Goal: Information Seeking & Learning: Check status

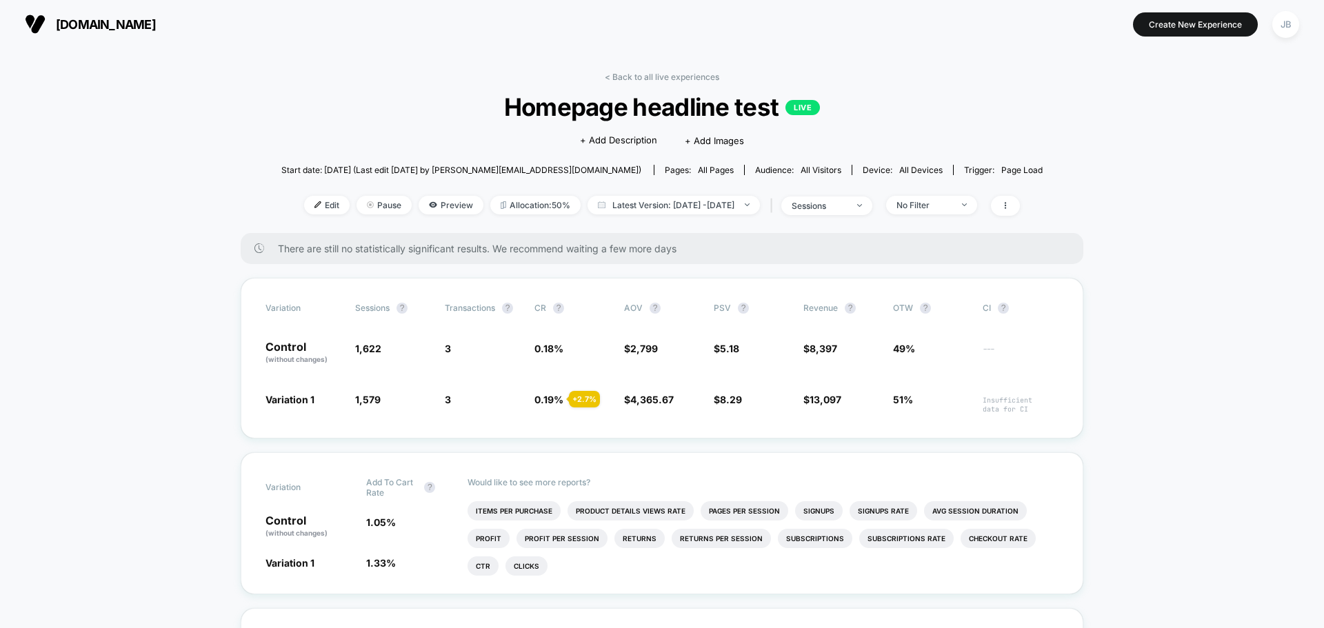
click at [673, 72] on link "< Back to all live experiences" at bounding box center [662, 77] width 114 height 10
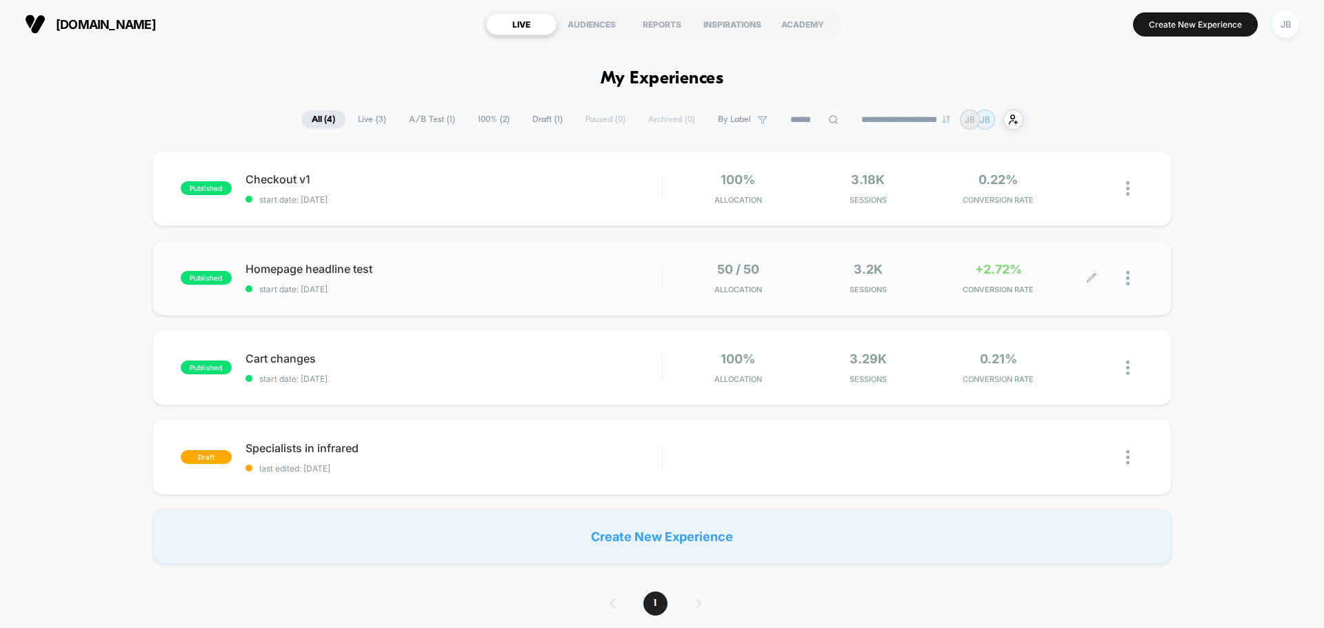
click at [932, 278] on div "50 / 50 Allocation 3.2k Sessions +2.72% CONVERSION RATE" at bounding box center [883, 278] width 415 height 32
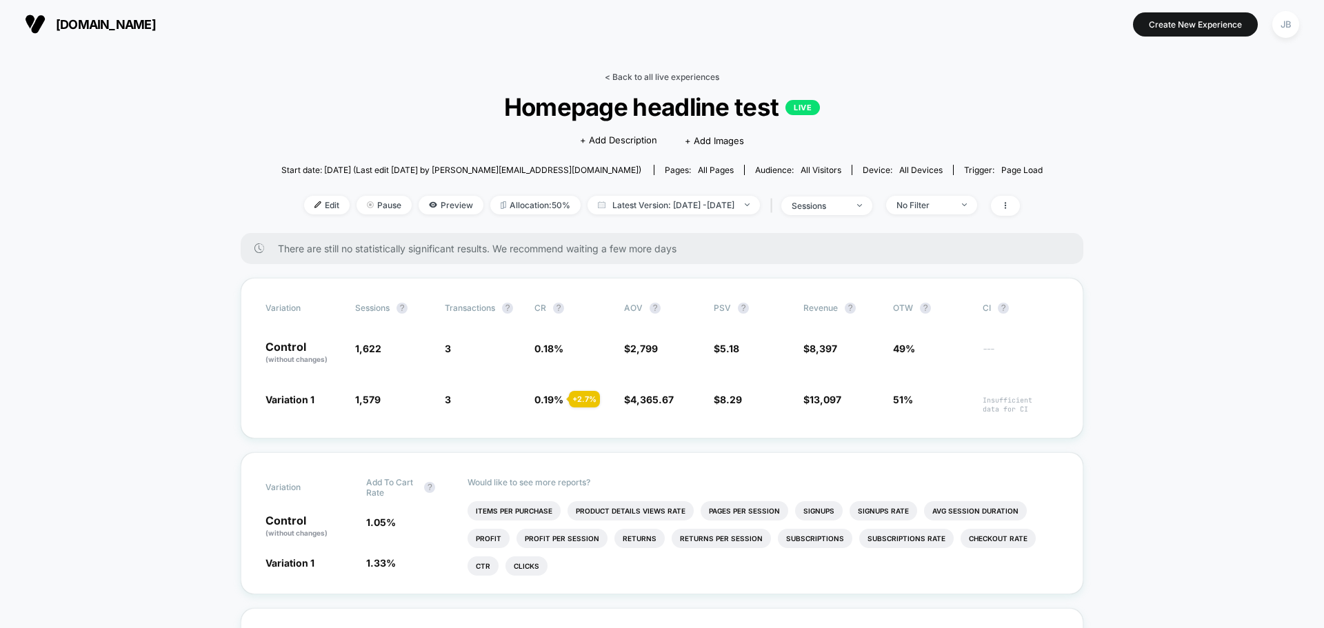
click at [659, 75] on link "< Back to all live experiences" at bounding box center [662, 77] width 114 height 10
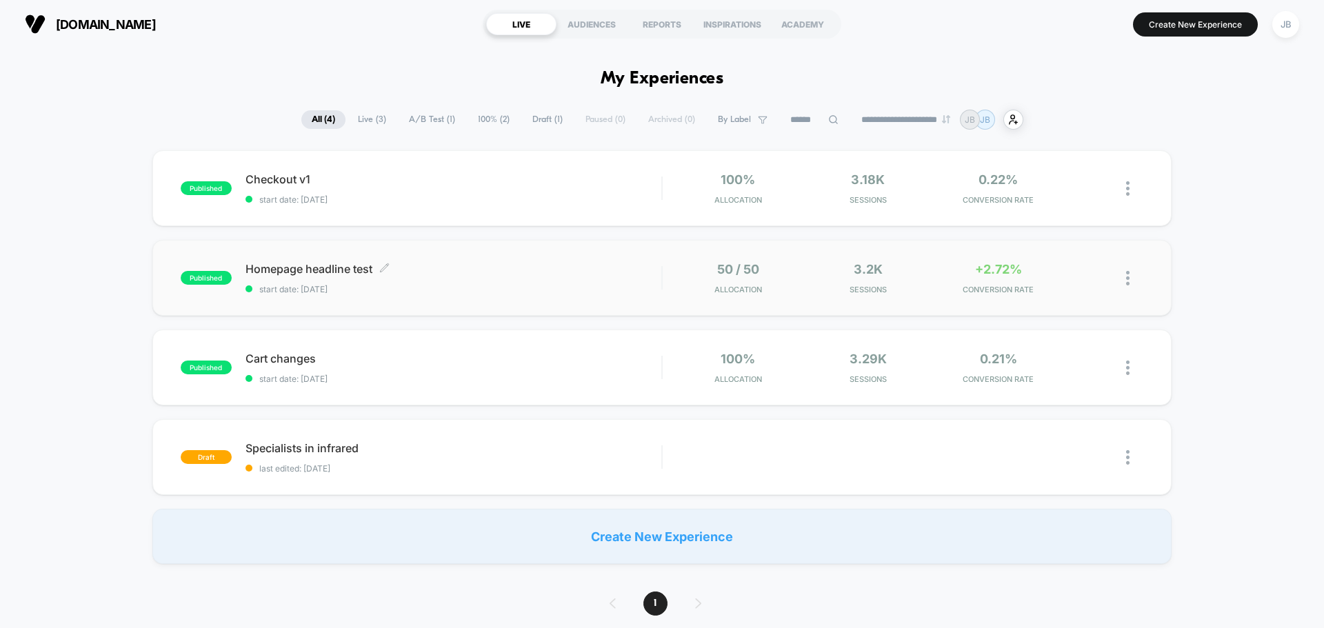
click at [470, 276] on div "Homepage headline test Click to edit experience details Click to edit experienc…" at bounding box center [453, 278] width 416 height 32
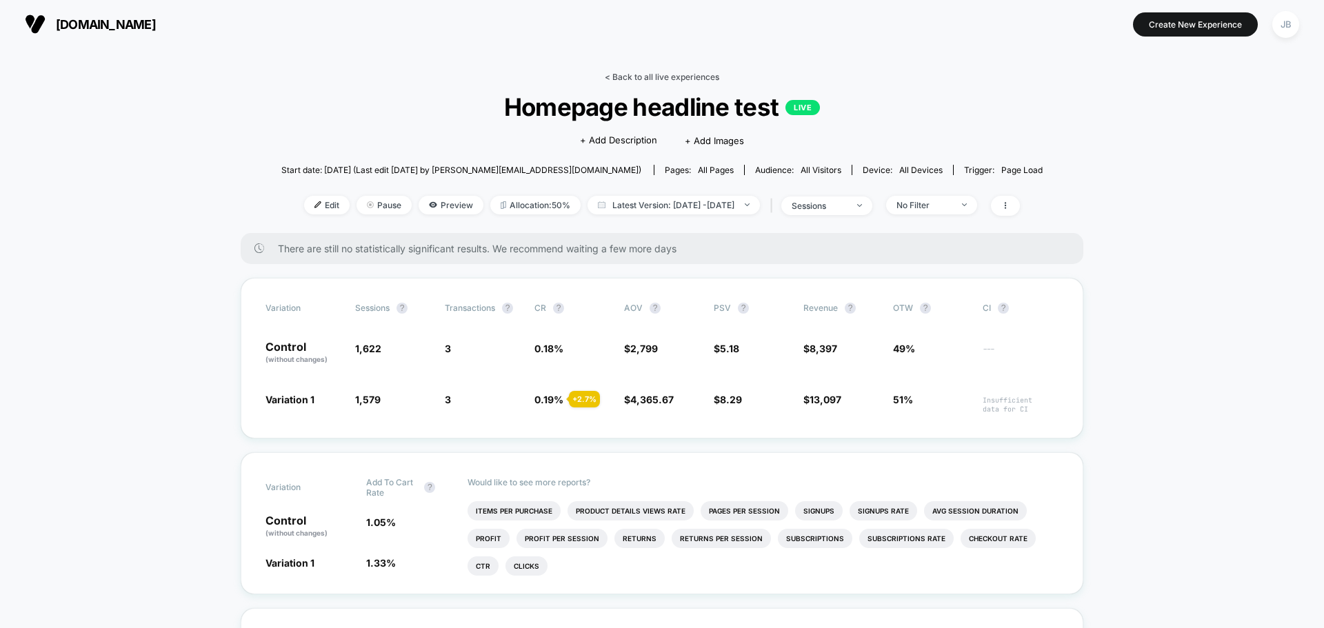
click at [688, 76] on link "< Back to all live experiences" at bounding box center [662, 77] width 114 height 10
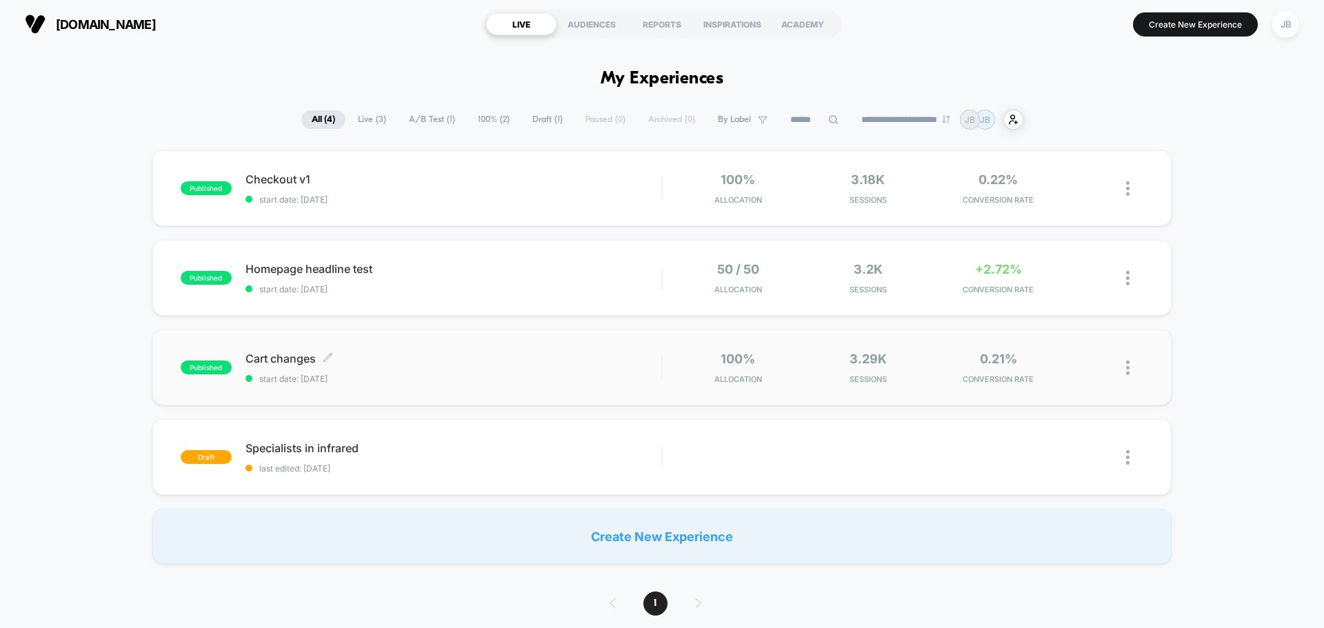
click at [407, 379] on span "start date: [DATE]" at bounding box center [453, 379] width 416 height 10
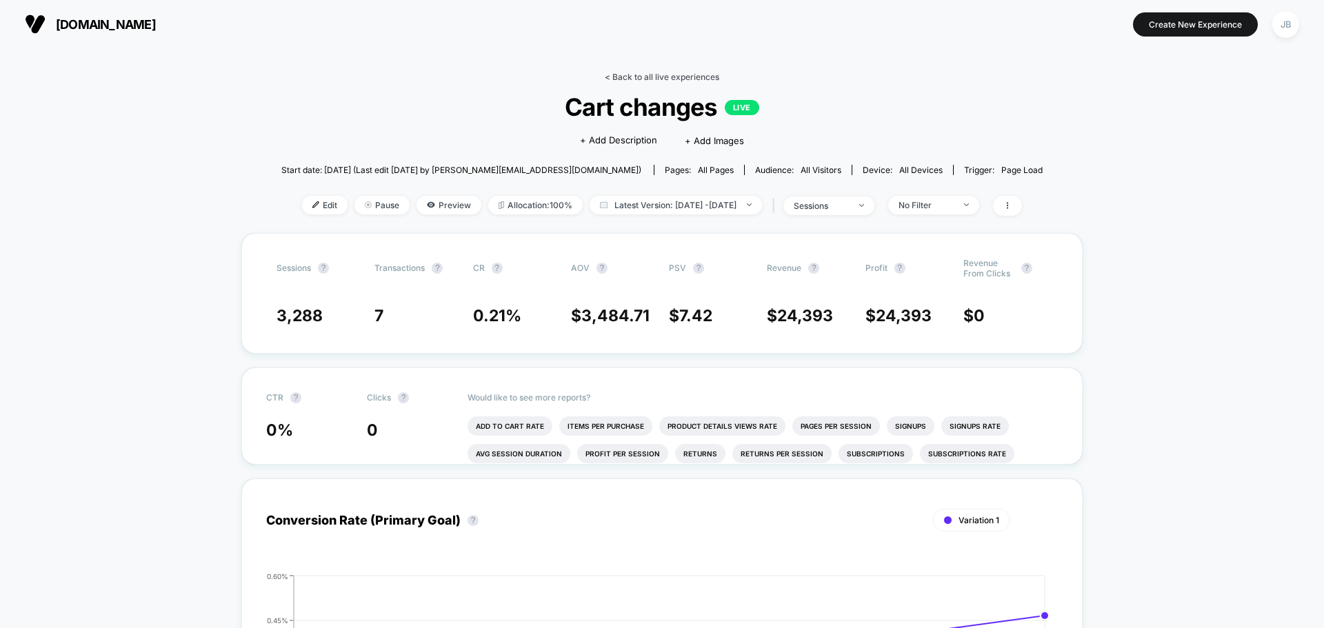
click at [649, 76] on link "< Back to all live experiences" at bounding box center [662, 77] width 114 height 10
